Goal: Information Seeking & Learning: Find specific fact

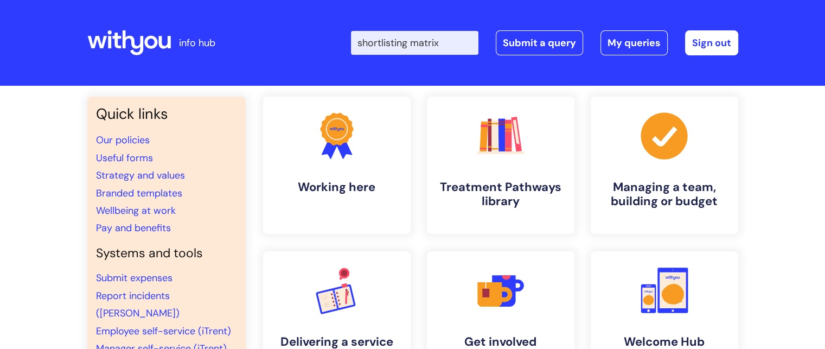
type input "shortlisting matrix"
click button "Search" at bounding box center [0, 0] width 0 height 0
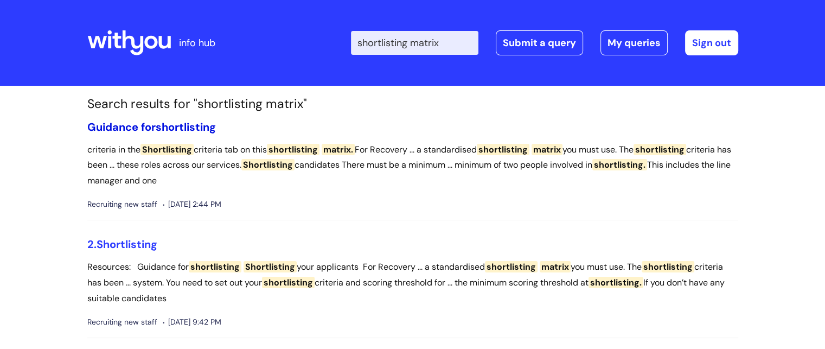
click at [163, 124] on span "shortlisting" at bounding box center [186, 127] width 60 height 14
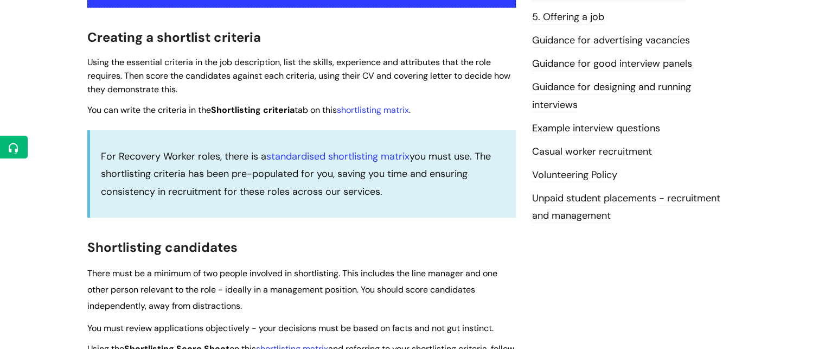
scroll to position [295, 0]
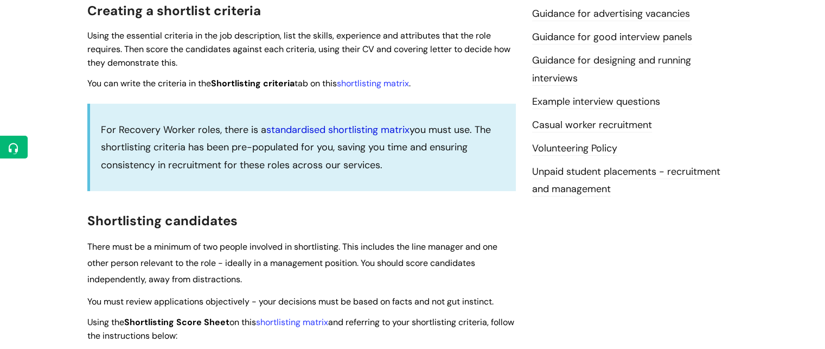
click at [372, 130] on link "standardised shortlisting matrix" at bounding box center [337, 129] width 143 height 13
